Goal: Information Seeking & Learning: Compare options

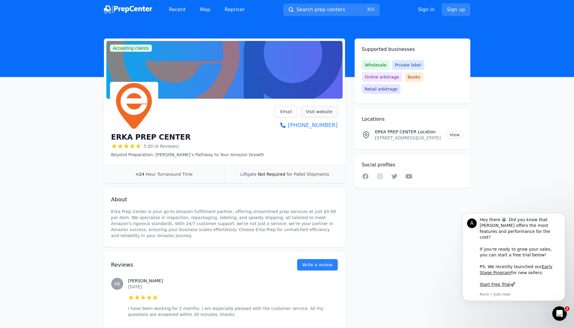
click at [321, 114] on link "Visit website" at bounding box center [319, 111] width 37 height 11
click at [200, 8] on link "Map" at bounding box center [205, 10] width 20 height 12
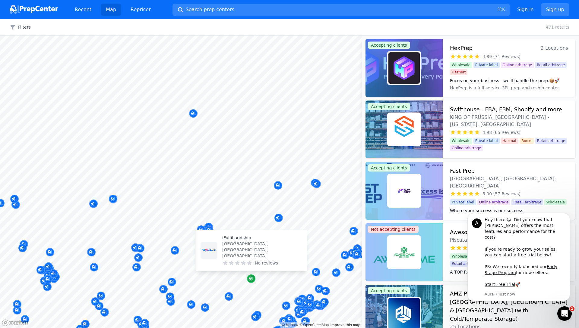
click at [250, 278] on icon "Map marker" at bounding box center [250, 278] width 3 height 3
click at [251, 282] on icon "Map marker" at bounding box center [251, 279] width 5 height 6
click at [241, 241] on p "iFulfillandship" at bounding box center [262, 238] width 80 height 6
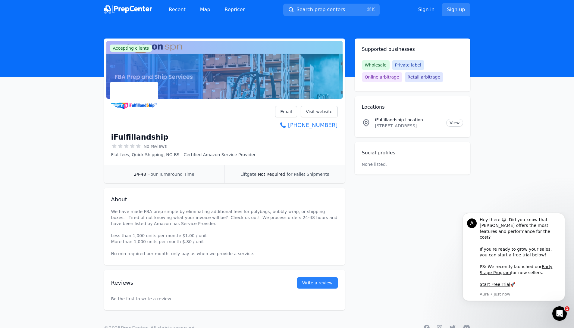
scroll to position [1, 0]
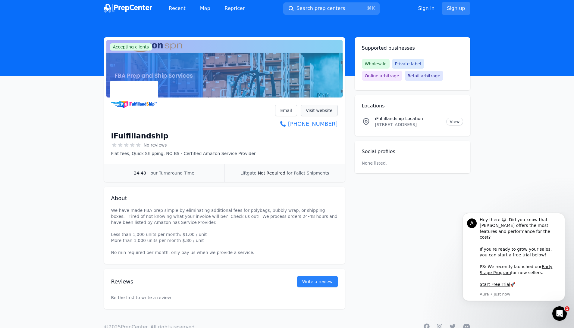
click at [327, 111] on link "Visit website" at bounding box center [319, 110] width 37 height 11
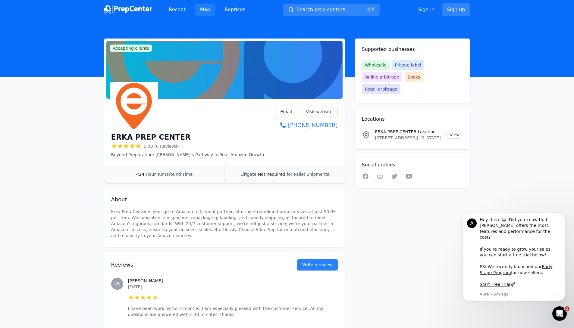
click at [205, 7] on link "Map" at bounding box center [205, 10] width 20 height 12
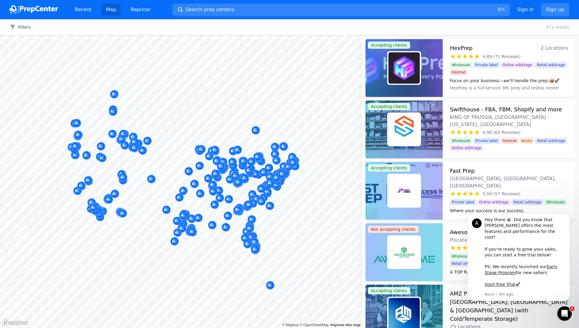
click at [183, 192] on div at bounding box center [179, 191] width 116 height 5
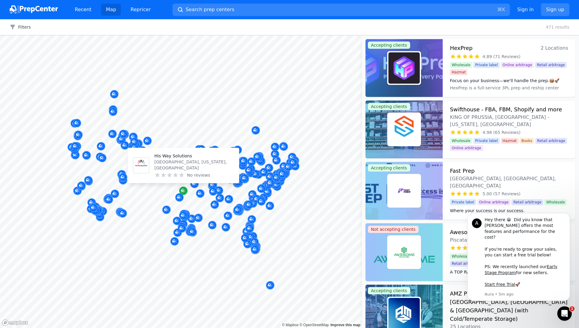
click at [184, 193] on icon "Map marker" at bounding box center [183, 191] width 5 height 6
click at [177, 159] on p "His Way Solutions" at bounding box center [194, 156] width 80 height 6
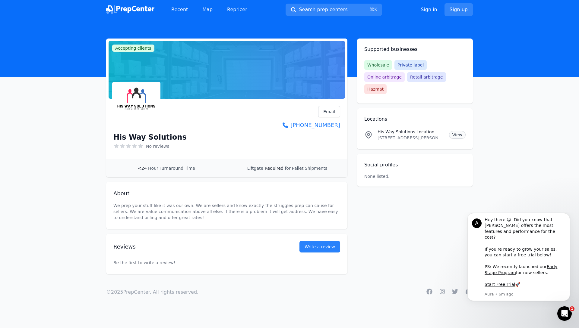
click at [457, 131] on link "View" at bounding box center [457, 135] width 17 height 8
drag, startPoint x: 144, startPoint y: 136, endPoint x: 106, endPoint y: 134, distance: 38.6
click at [78, 135] on main "Accepting clients Claim business His Way Solutions No reviews Email Visit websi…" at bounding box center [289, 157] width 579 height 236
drag, startPoint x: 154, startPoint y: 71, endPoint x: 156, endPoint y: 76, distance: 5.1
click at [156, 76] on div at bounding box center [226, 70] width 236 height 58
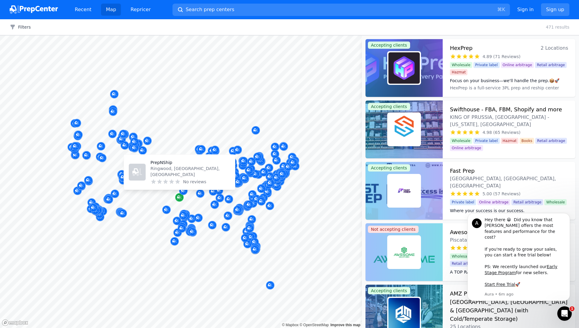
click at [181, 196] on icon "Map marker" at bounding box center [179, 198] width 5 height 4
click at [158, 166] on p "PrepNShip" at bounding box center [190, 163] width 80 height 6
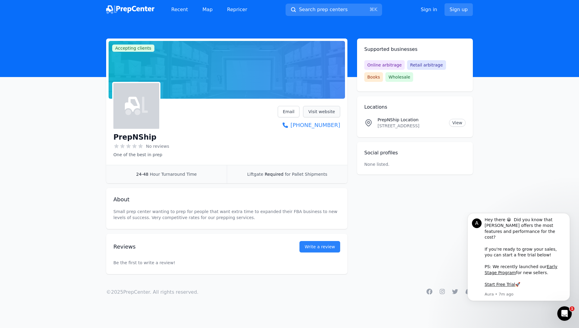
click at [314, 112] on link "Visit website" at bounding box center [321, 111] width 37 height 11
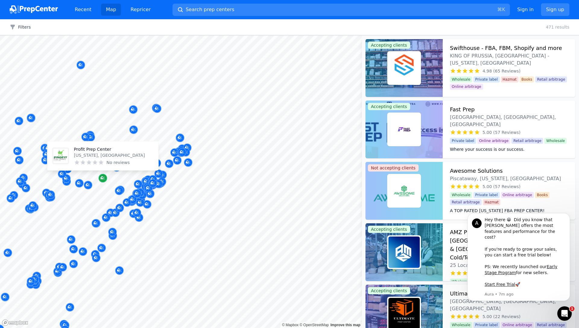
click at [105, 178] on div "Map marker" at bounding box center [103, 178] width 8 height 8
click at [94, 150] on p "Profit Prep Center" at bounding box center [109, 149] width 71 height 6
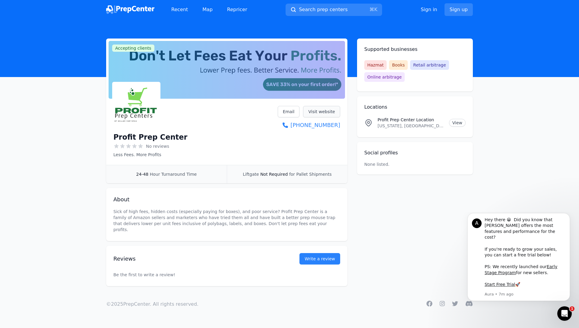
click at [320, 113] on link "Visit website" at bounding box center [321, 111] width 37 height 11
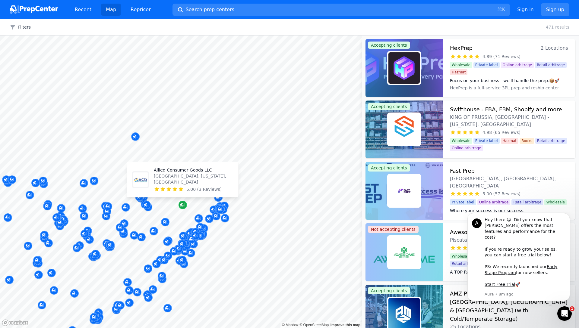
click at [181, 203] on icon "Map marker" at bounding box center [182, 205] width 5 height 6
click at [172, 173] on p "Allied Consumer Goods LLC" at bounding box center [194, 170] width 80 height 6
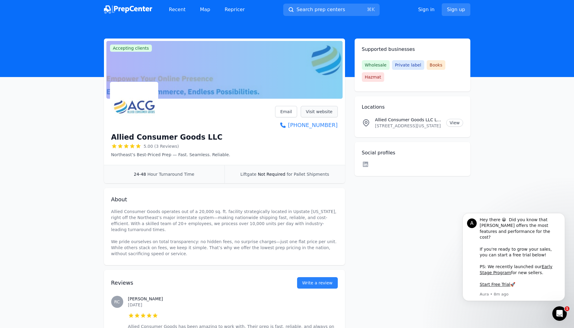
click at [317, 110] on link "Visit website" at bounding box center [319, 111] width 37 height 11
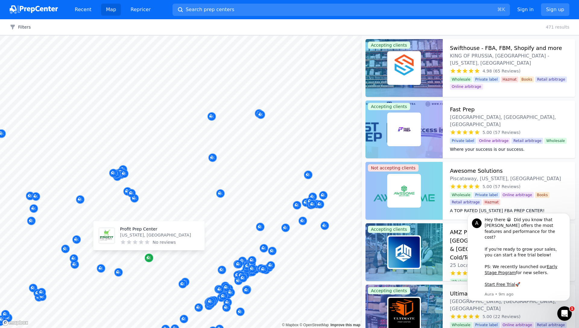
click at [148, 261] on icon "Map marker" at bounding box center [148, 258] width 5 height 6
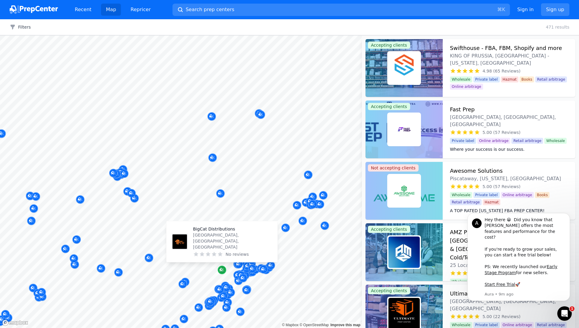
click at [222, 269] on icon "Map marker" at bounding box center [221, 270] width 5 height 6
click at [212, 232] on p "BigCat Distributions" at bounding box center [233, 229] width 80 height 6
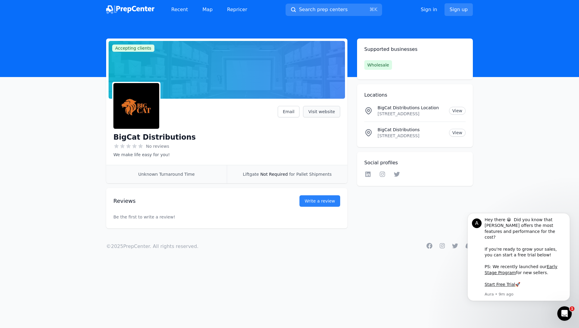
click at [334, 111] on link "Visit website" at bounding box center [321, 111] width 37 height 11
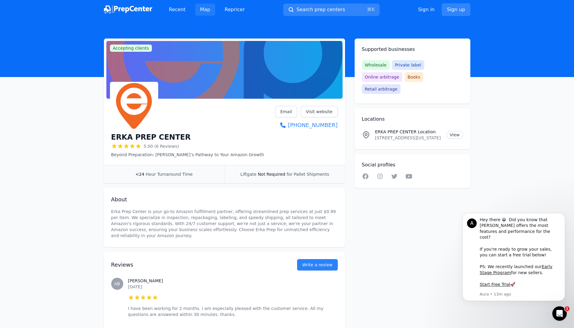
click at [204, 10] on link "Map" at bounding box center [205, 10] width 20 height 12
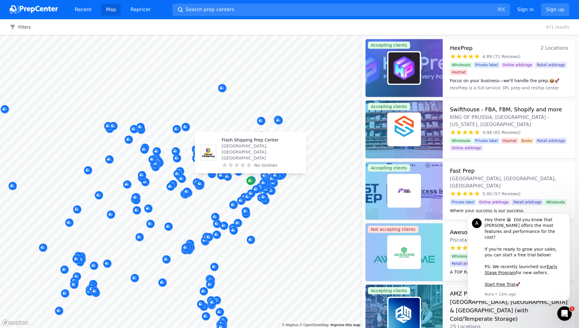
click at [251, 179] on icon "Map marker" at bounding box center [250, 181] width 5 height 6
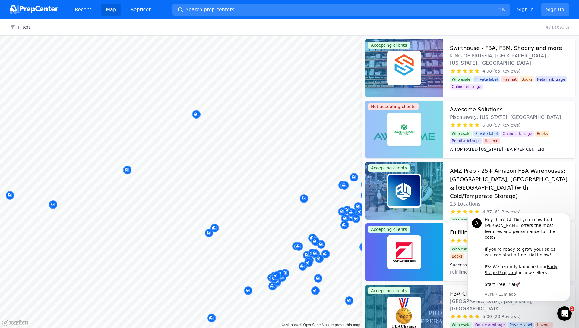
click at [250, 169] on body "Recent Map Repricer Search prep centers ⌘ K Open main menu Sign in Sign up Filt…" at bounding box center [289, 164] width 579 height 328
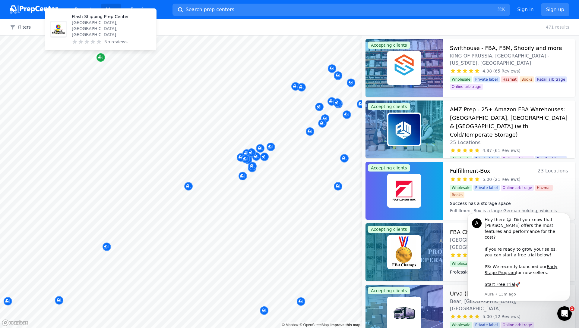
click at [101, 58] on icon "Map marker" at bounding box center [99, 57] width 3 height 3
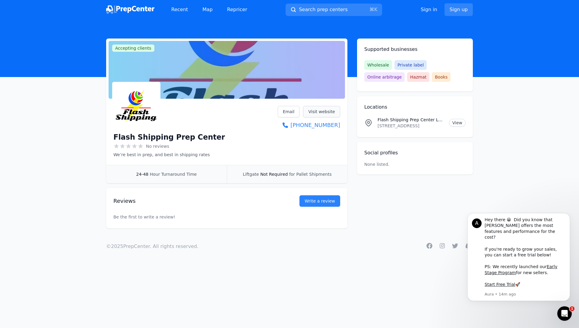
click at [324, 112] on link "Visit website" at bounding box center [321, 111] width 37 height 11
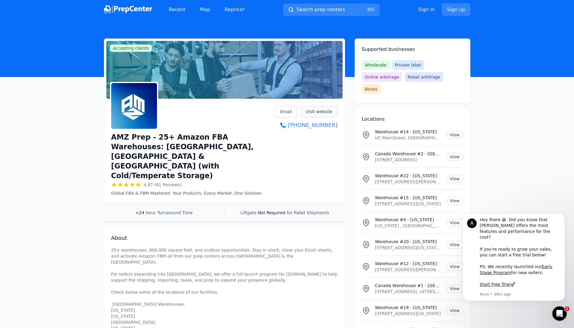
click at [318, 111] on link "Visit website" at bounding box center [319, 111] width 37 height 11
